Goal: Task Accomplishment & Management: Manage account settings

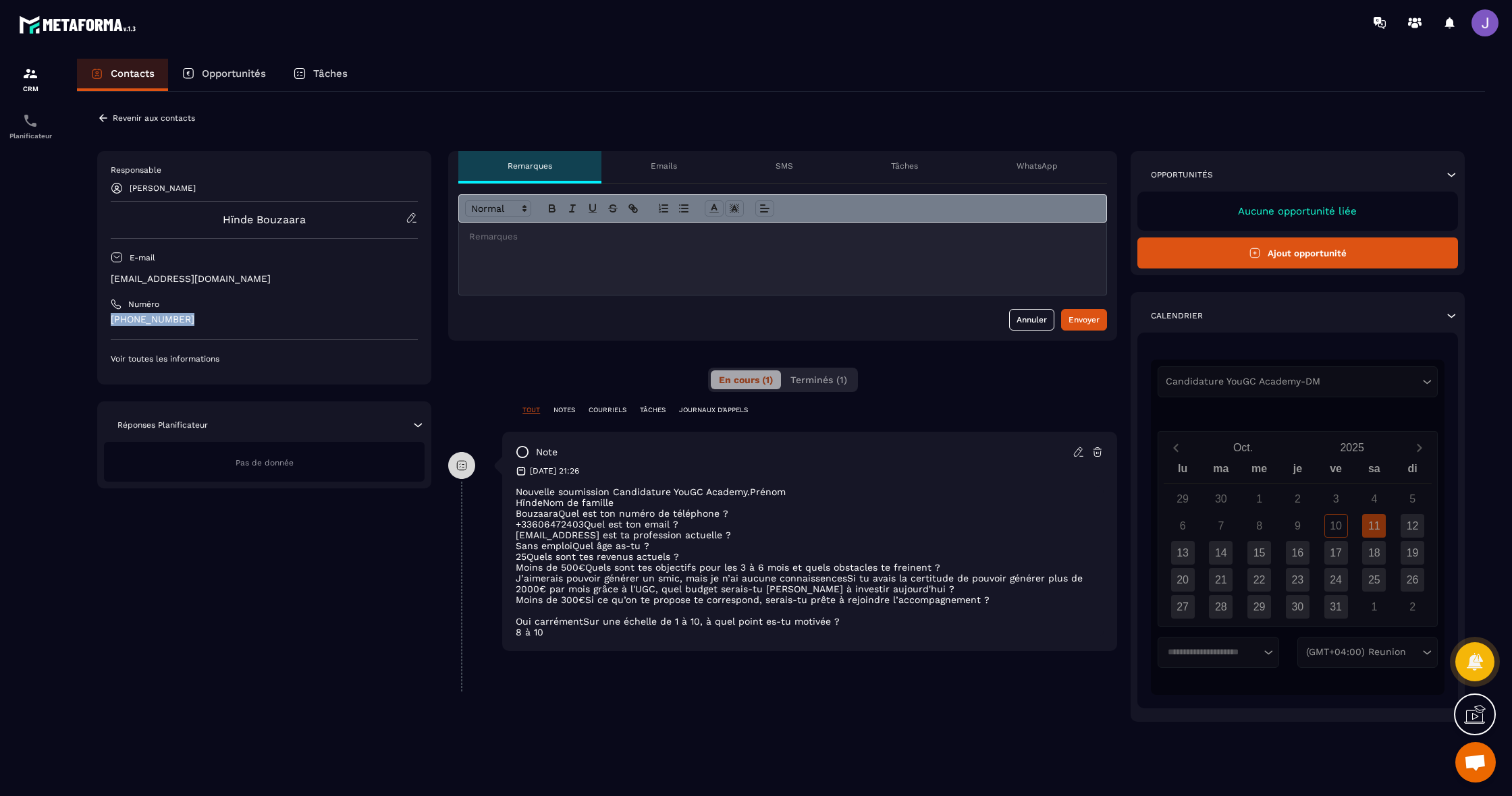
drag, startPoint x: 188, startPoint y: 319, endPoint x: 103, endPoint y: 320, distance: 85.0
click at [103, 320] on div "Responsable [PERSON_NAME] [PERSON_NAME] [PERSON_NAME] E-mail [EMAIL_ADDRESS][DO…" at bounding box center [264, 268] width 334 height 234
copy p "[PHONE_NUMBER]"
click at [36, 74] on img at bounding box center [29, 73] width 16 height 16
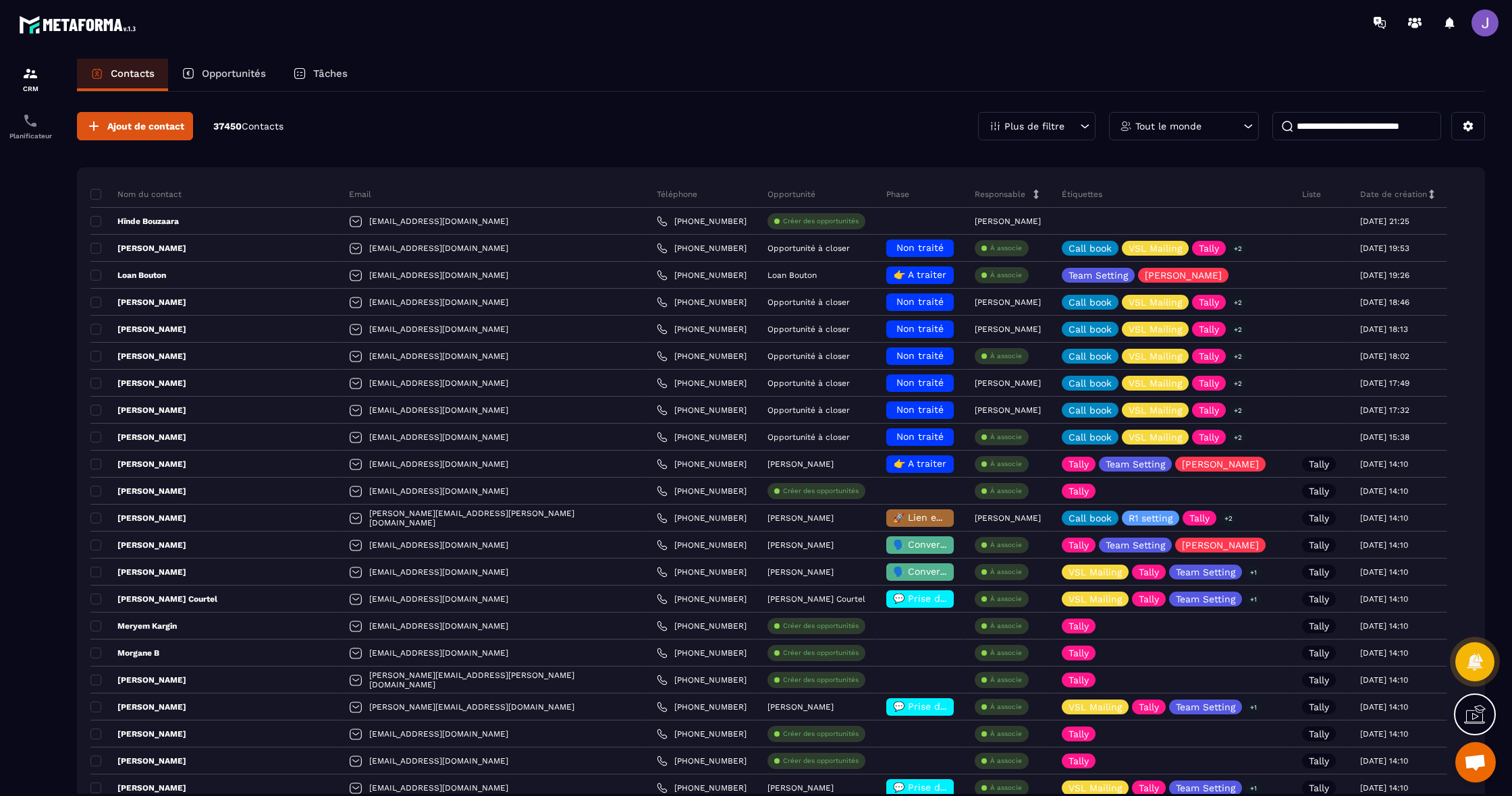
click at [1351, 133] on input at bounding box center [1357, 126] width 169 height 29
paste input "**********"
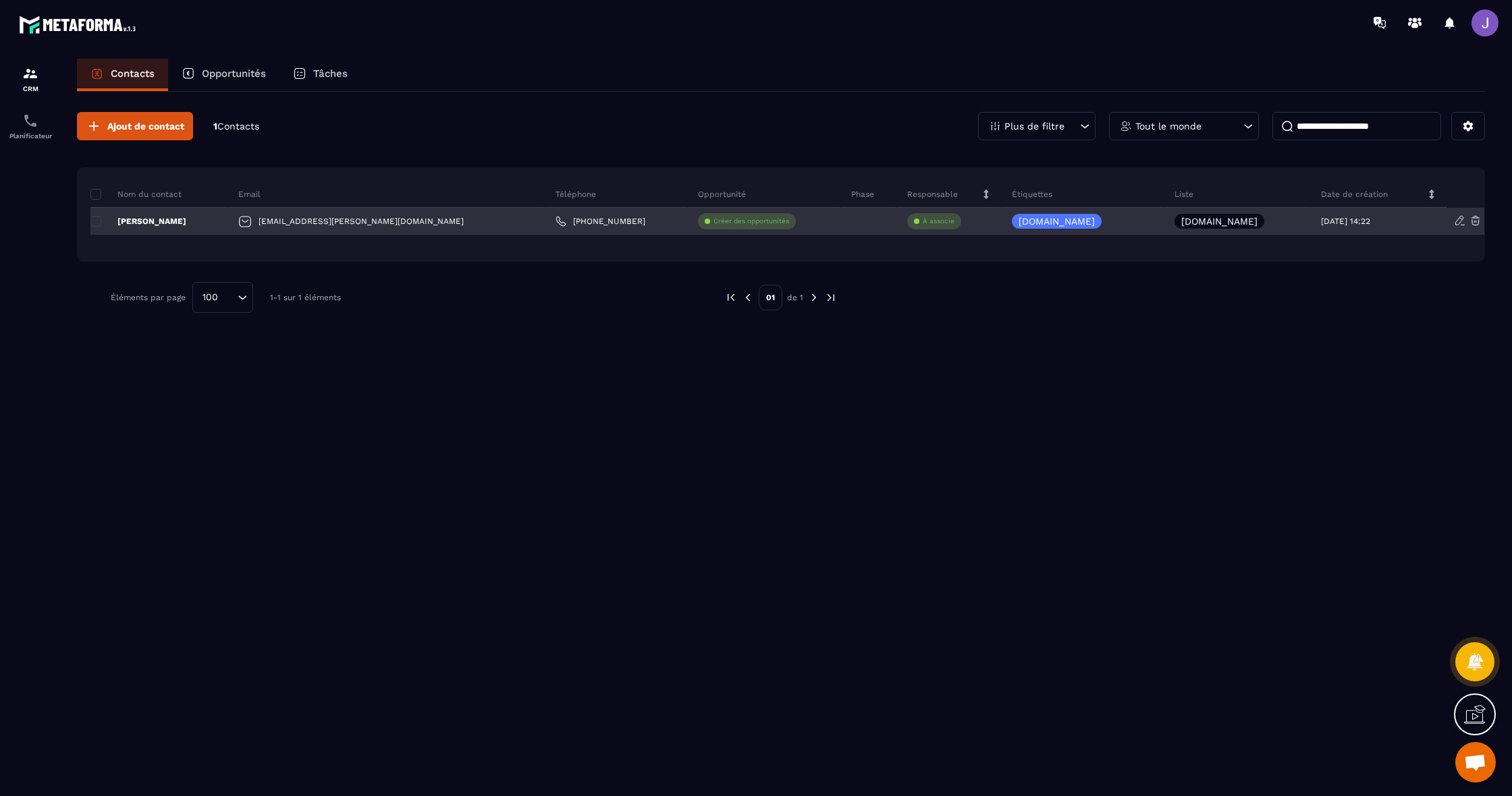
type input "**********"
click at [938, 221] on div "À associe" at bounding box center [949, 221] width 104 height 27
click at [722, 220] on p "Créer des opportunités" at bounding box center [751, 221] width 76 height 9
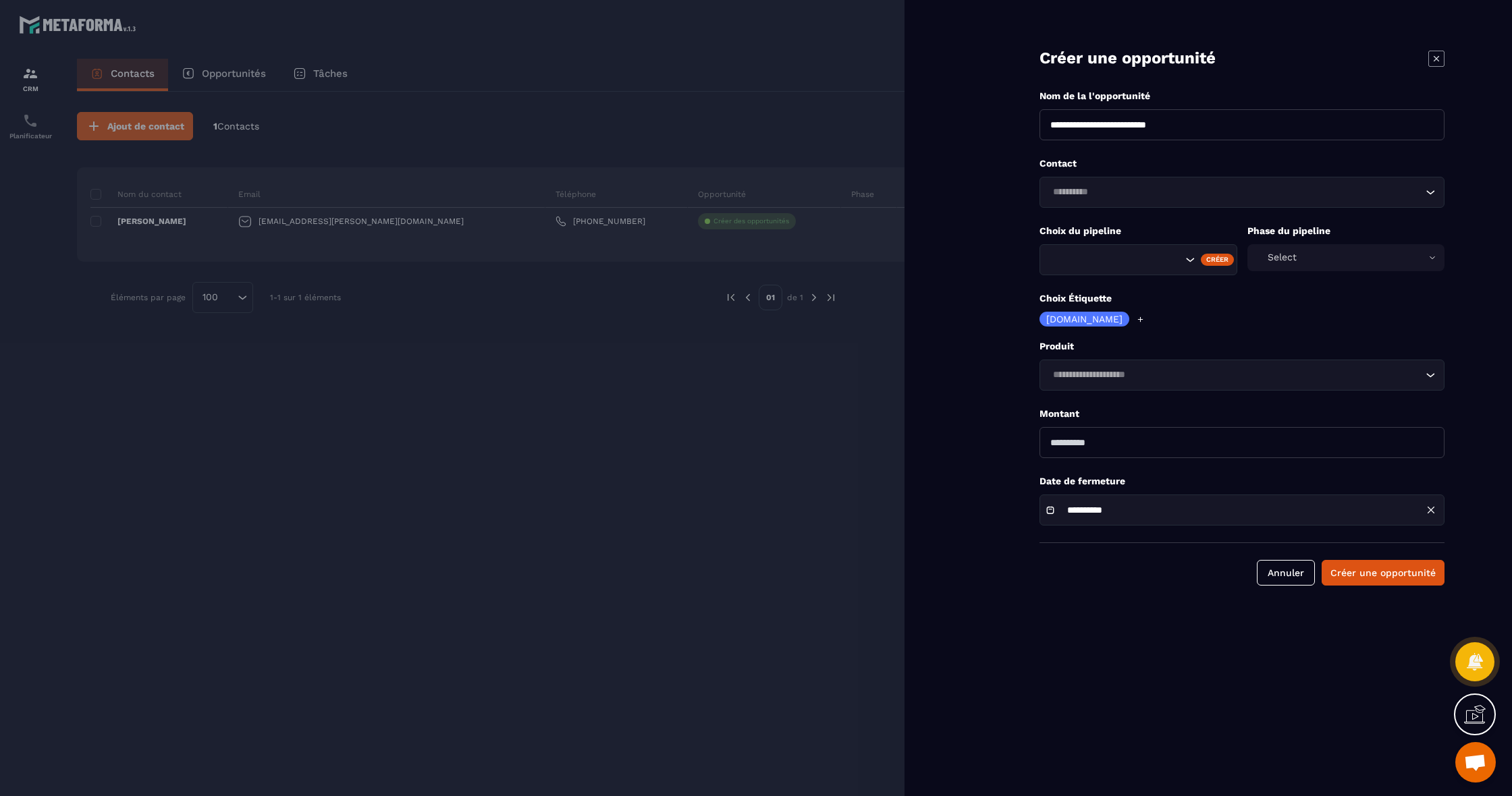
click at [903, 240] on div at bounding box center [756, 398] width 1512 height 796
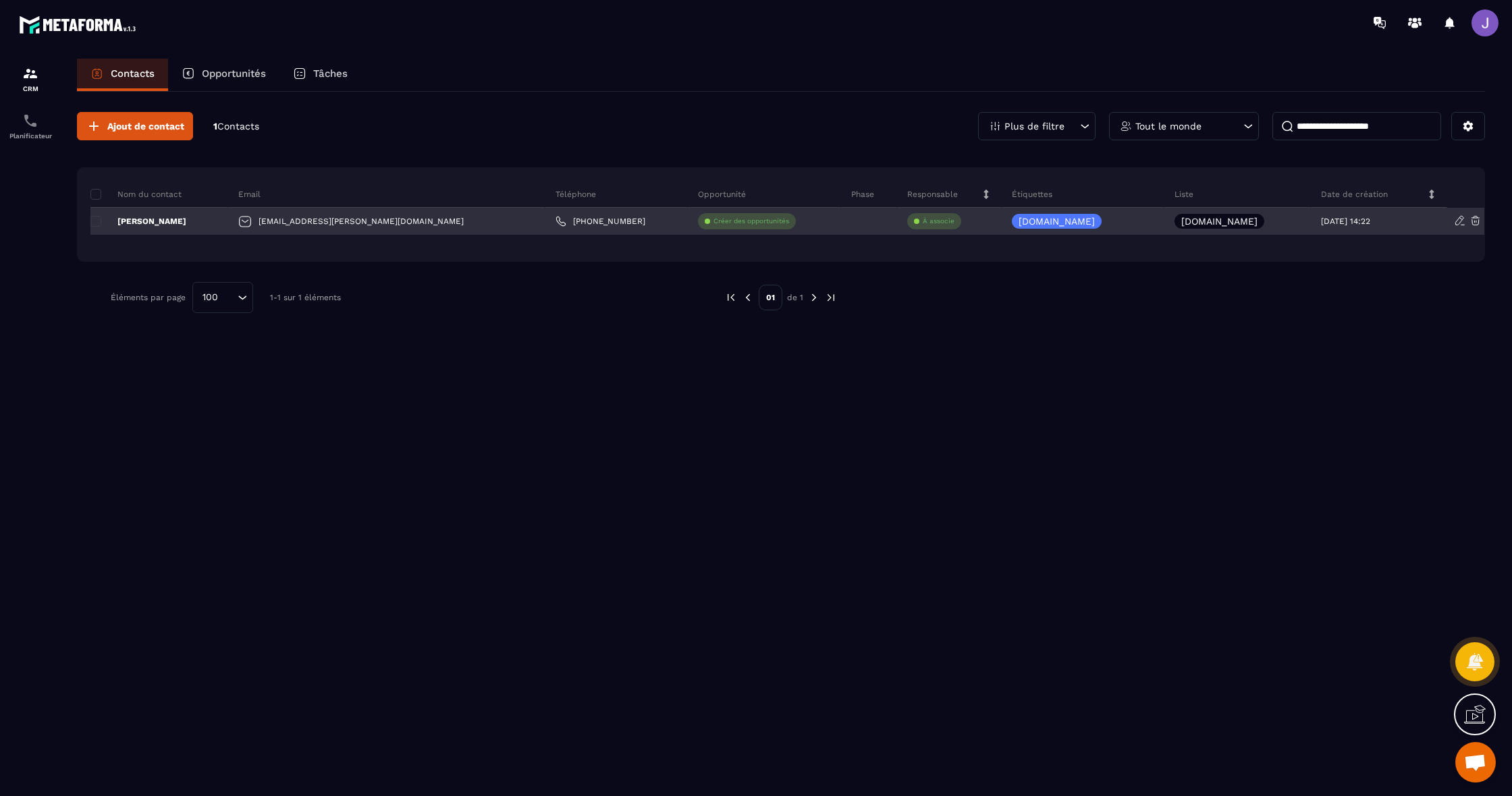
click at [854, 221] on div at bounding box center [868, 221] width 56 height 27
click at [923, 221] on p "À associe" at bounding box center [939, 221] width 32 height 9
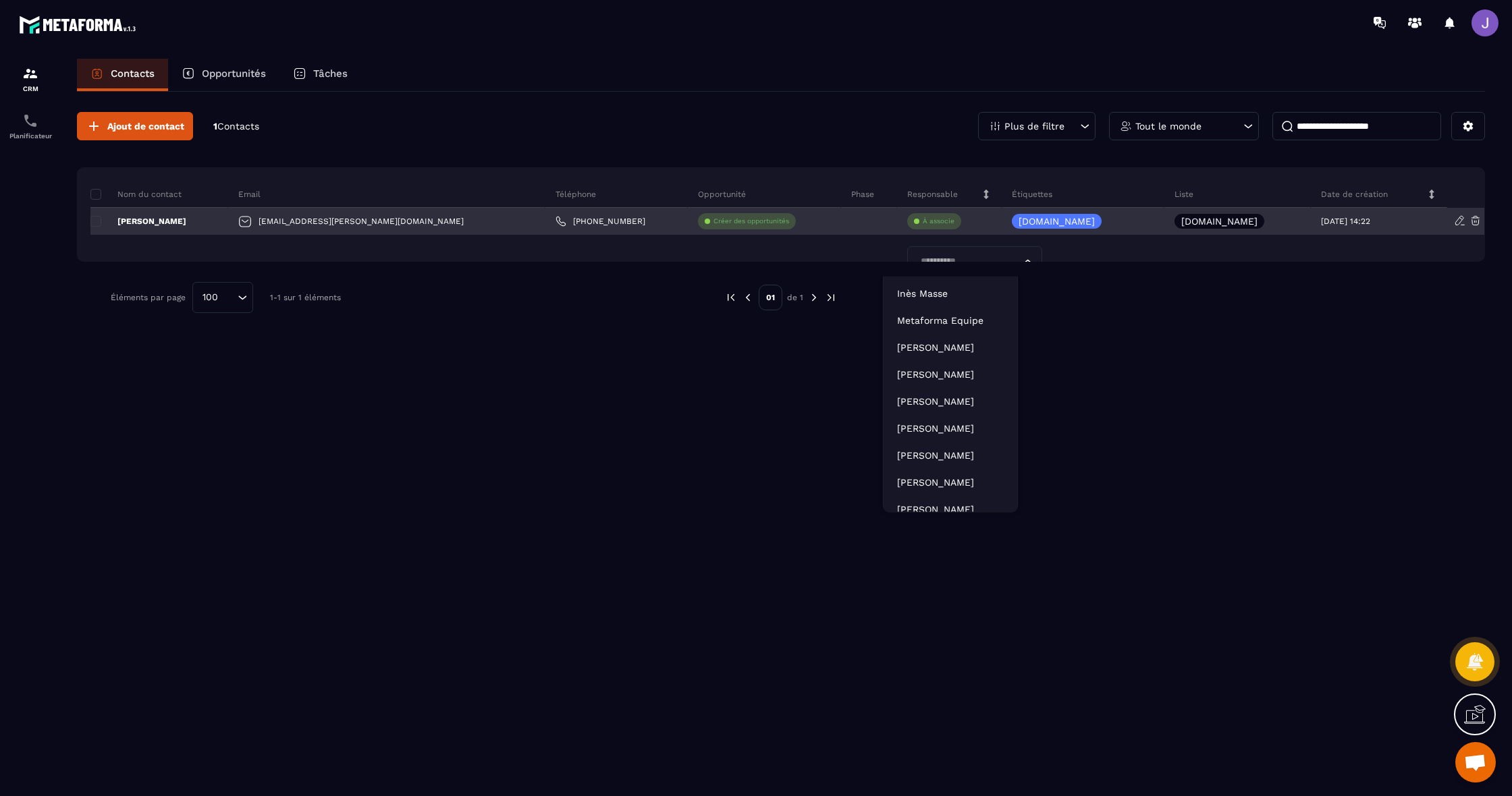
click at [954, 260] on input "Search for option" at bounding box center [968, 262] width 104 height 15
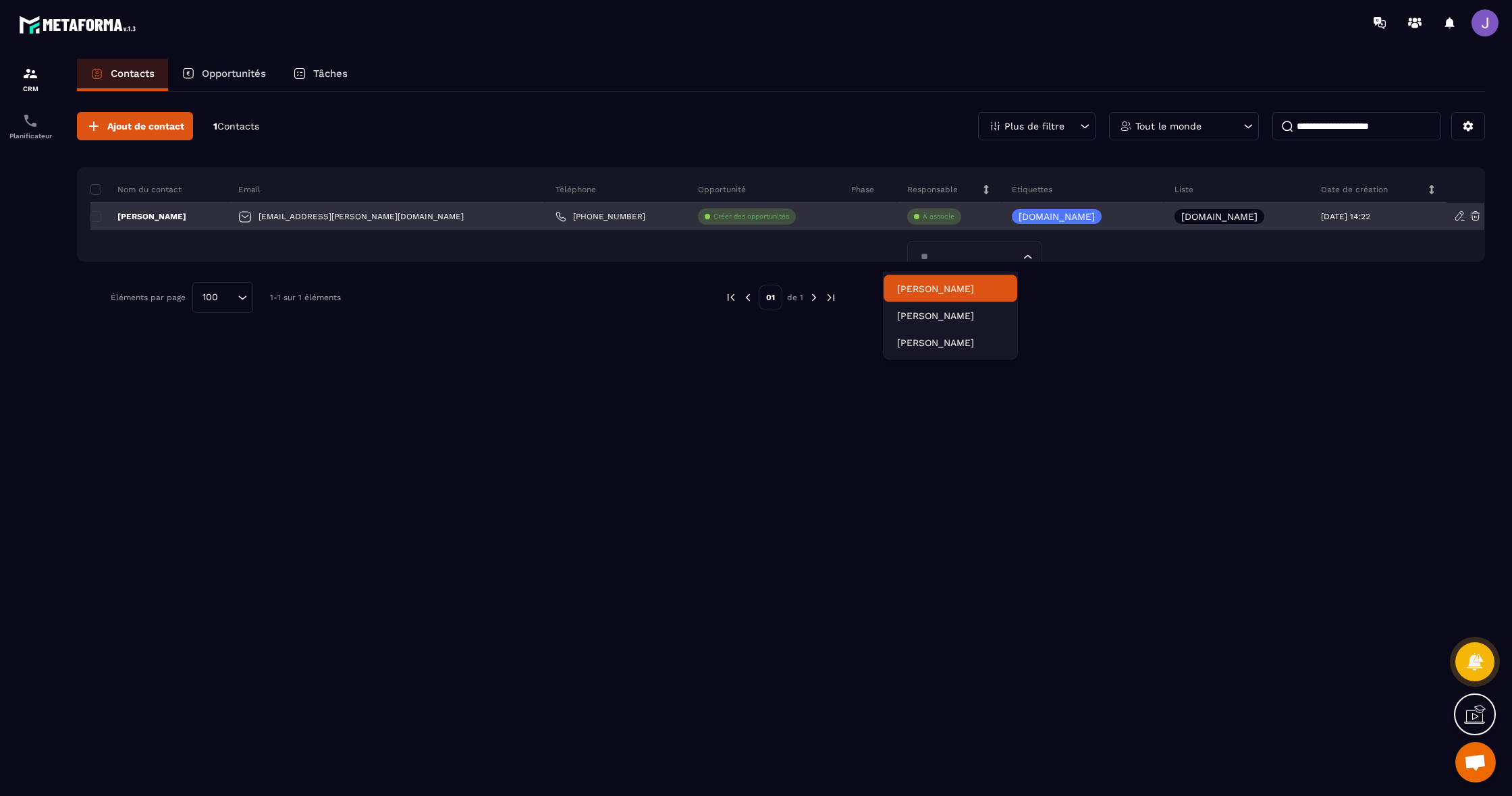
type input "***"
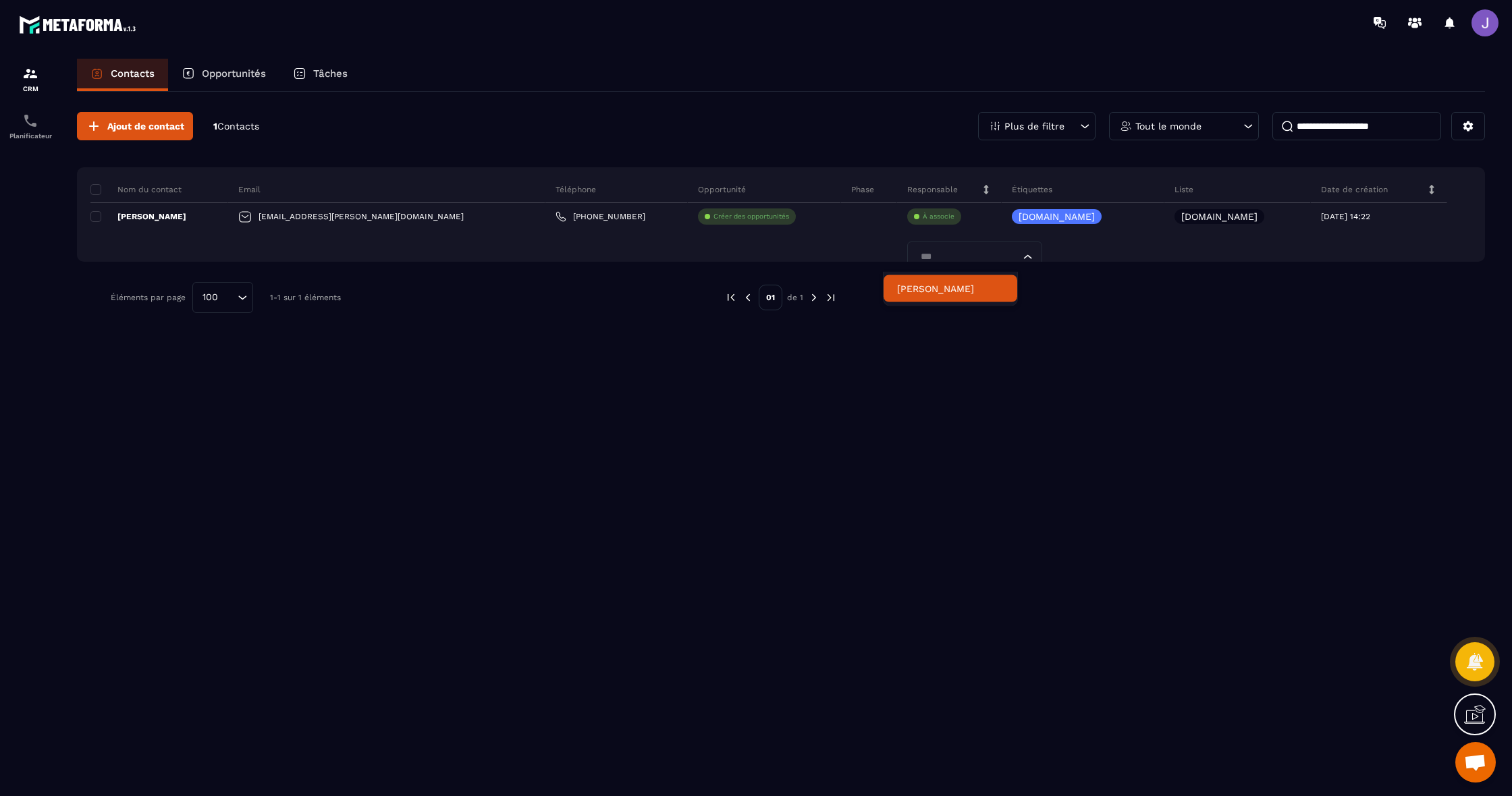
click at [936, 287] on p "[PERSON_NAME]" at bounding box center [950, 289] width 107 height 13
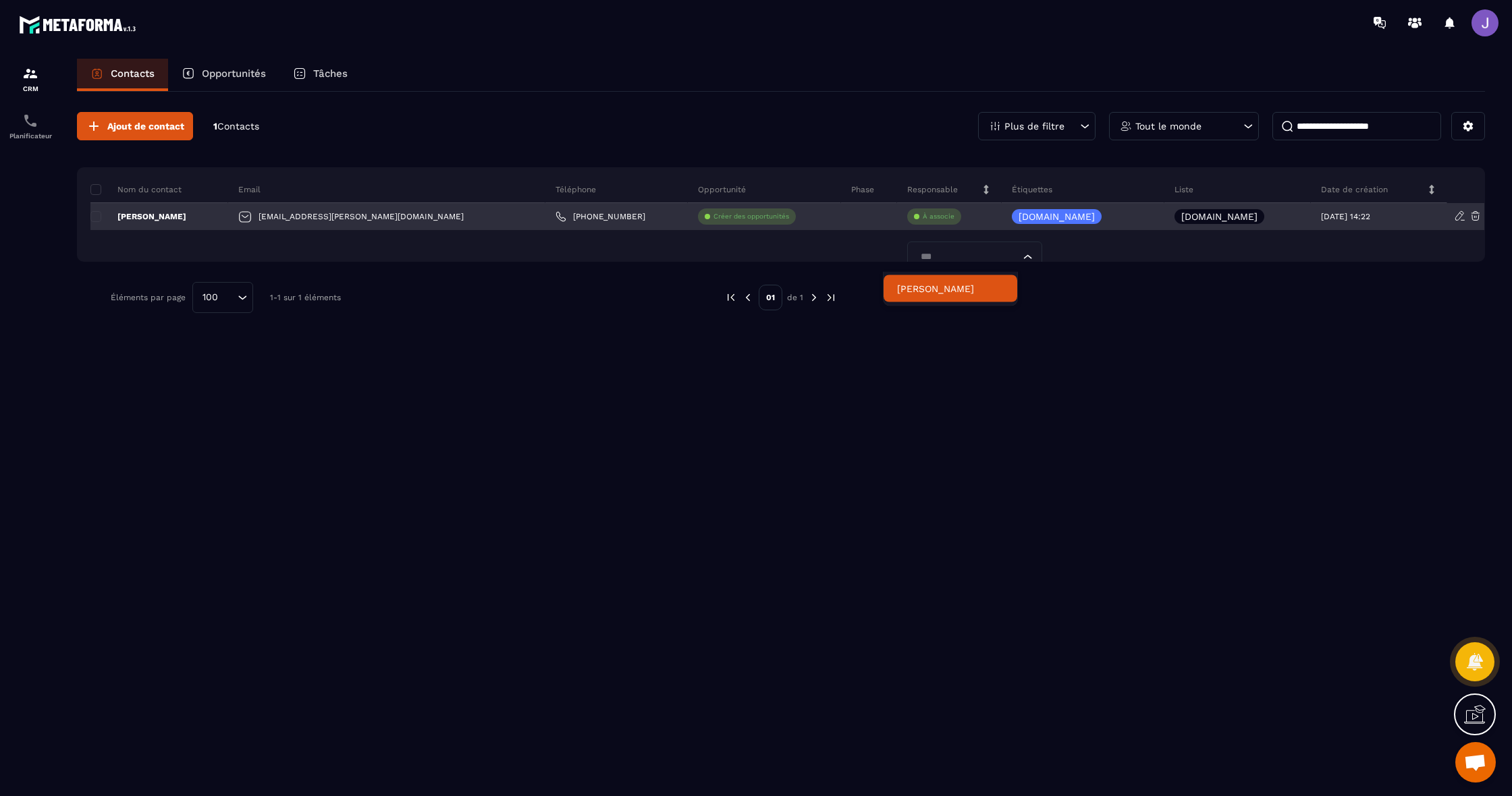
scroll to position [0, 0]
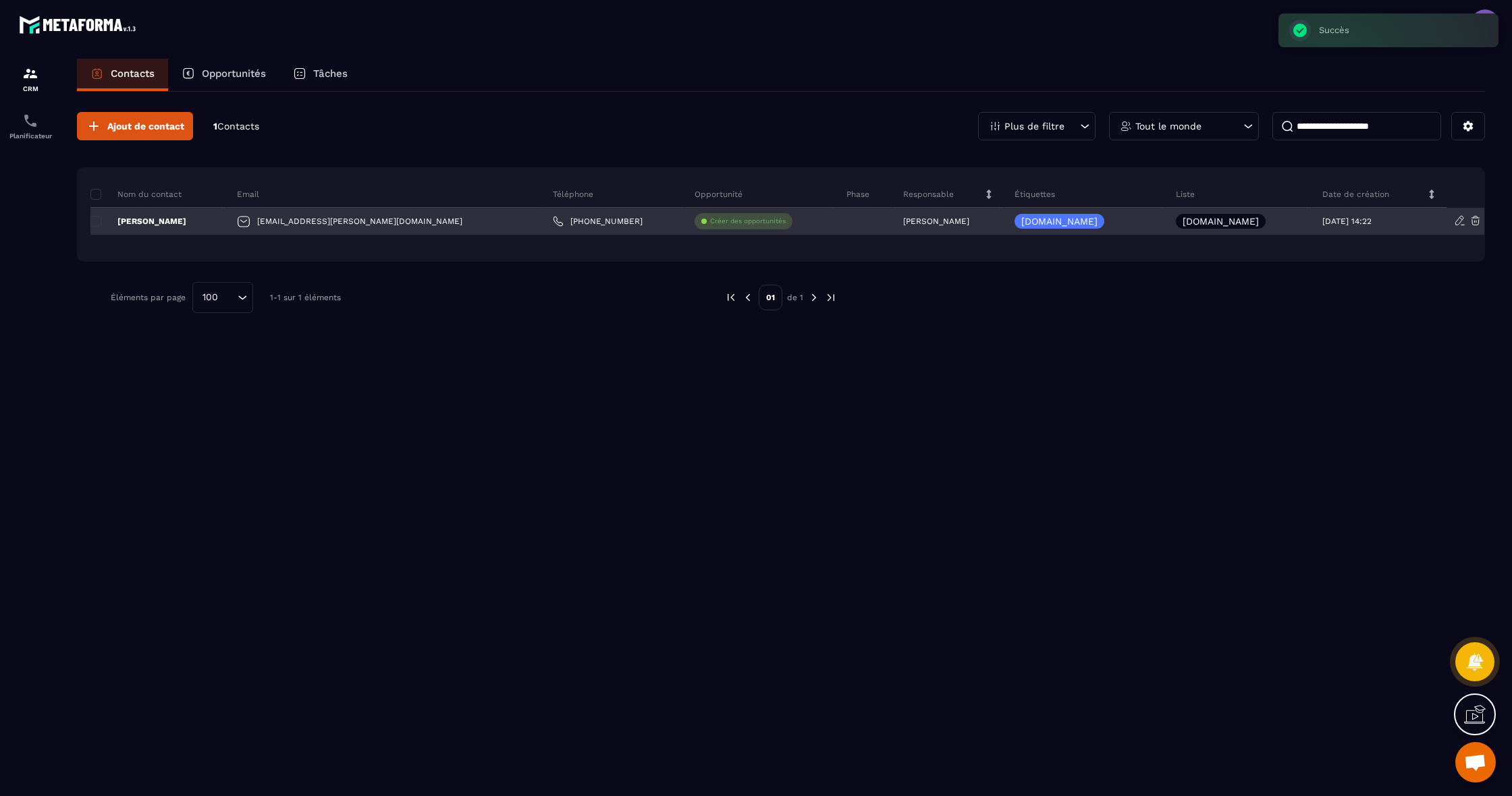
click at [344, 212] on div "[EMAIL_ADDRESS][PERSON_NAME][DOMAIN_NAME]" at bounding box center [385, 221] width 316 height 27
click at [289, 224] on div "[EMAIL_ADDRESS][PERSON_NAME][DOMAIN_NAME]" at bounding box center [385, 221] width 316 height 27
click at [330, 224] on div "[EMAIL_ADDRESS][PERSON_NAME][DOMAIN_NAME]" at bounding box center [385, 221] width 316 height 27
click at [152, 213] on div "[PERSON_NAME]" at bounding box center [159, 221] width 136 height 27
